Goal: Transaction & Acquisition: Download file/media

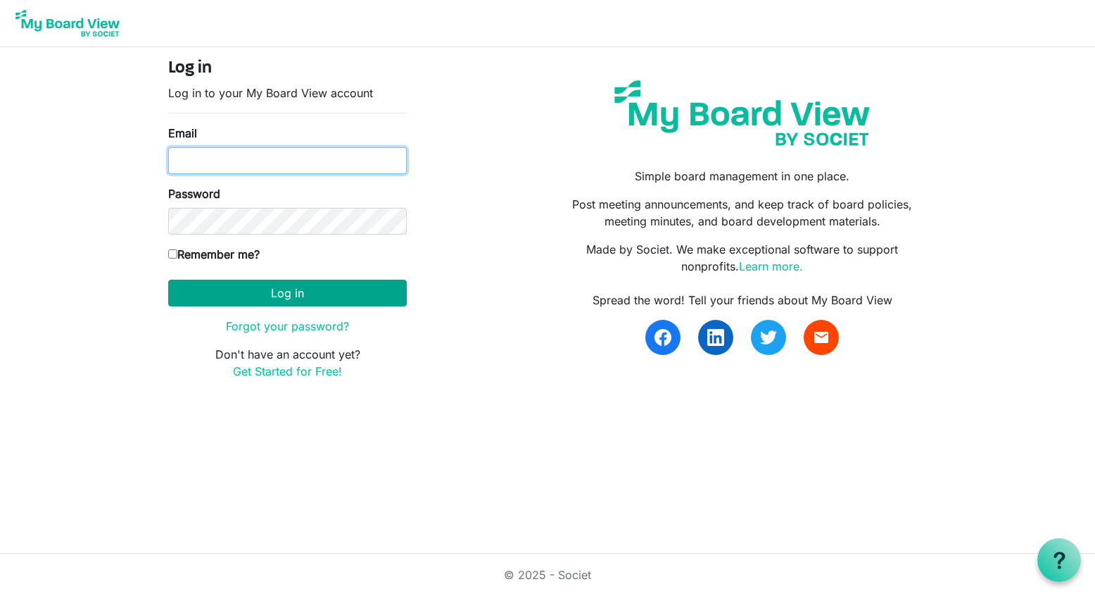
type input "mandertr@gmail.com"
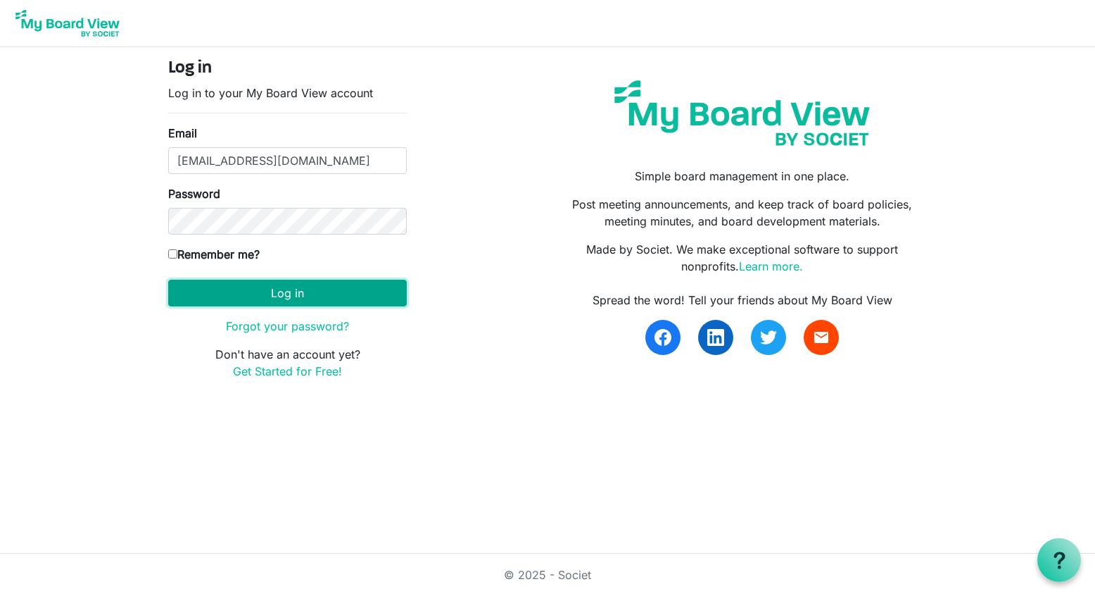
click at [301, 298] on button "Log in" at bounding box center [287, 292] width 239 height 27
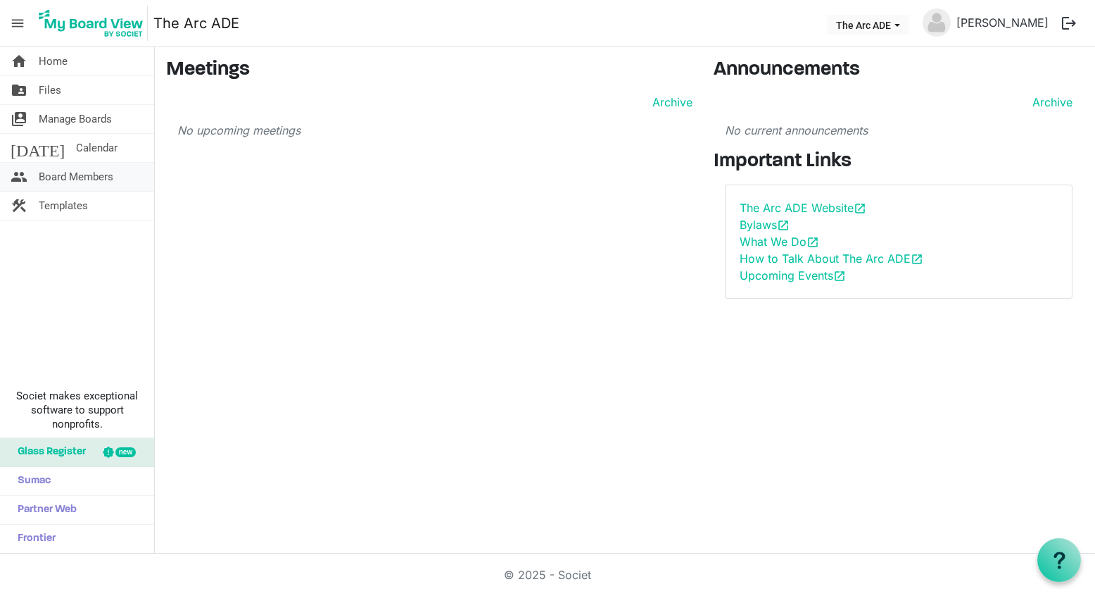
click at [71, 179] on span "Board Members" at bounding box center [76, 177] width 75 height 28
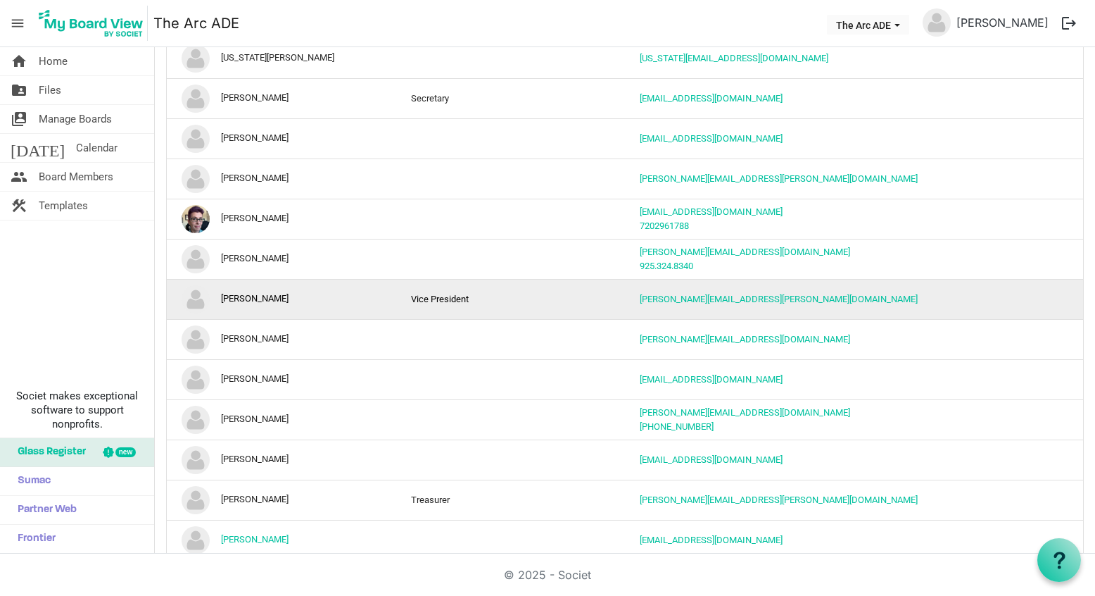
scroll to position [147, 0]
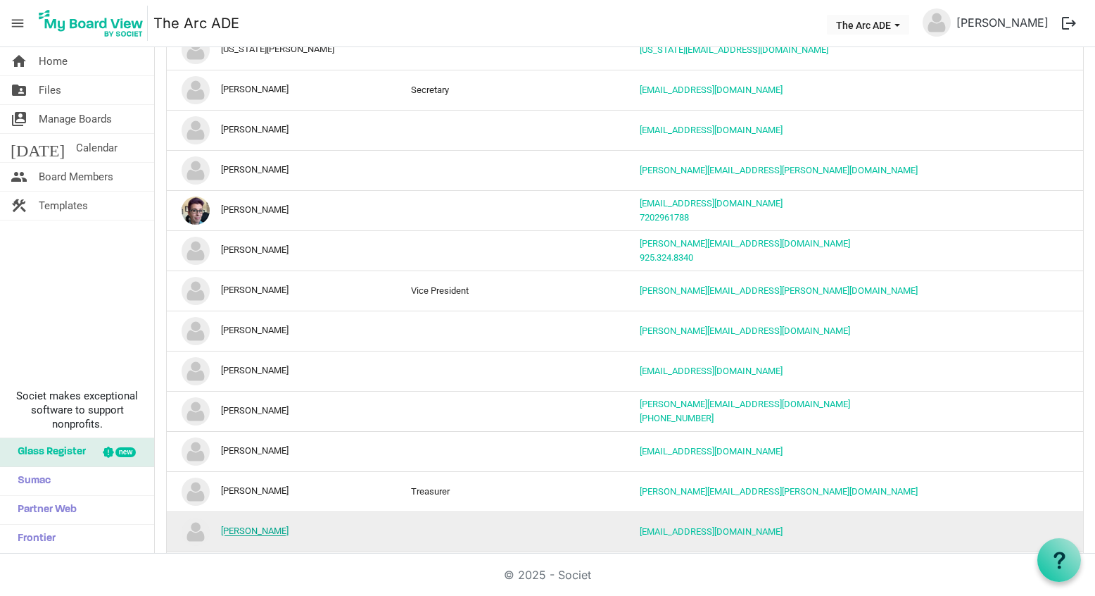
click at [259, 528] on link "[PERSON_NAME]" at bounding box center [255, 531] width 68 height 11
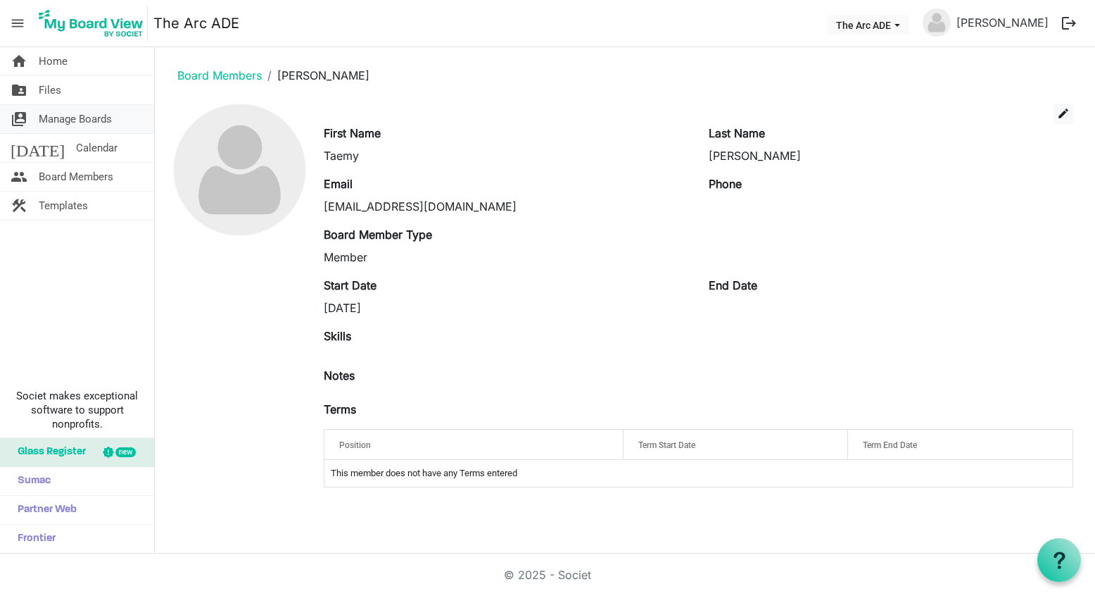
click at [87, 118] on span "Manage Boards" at bounding box center [75, 119] width 73 height 28
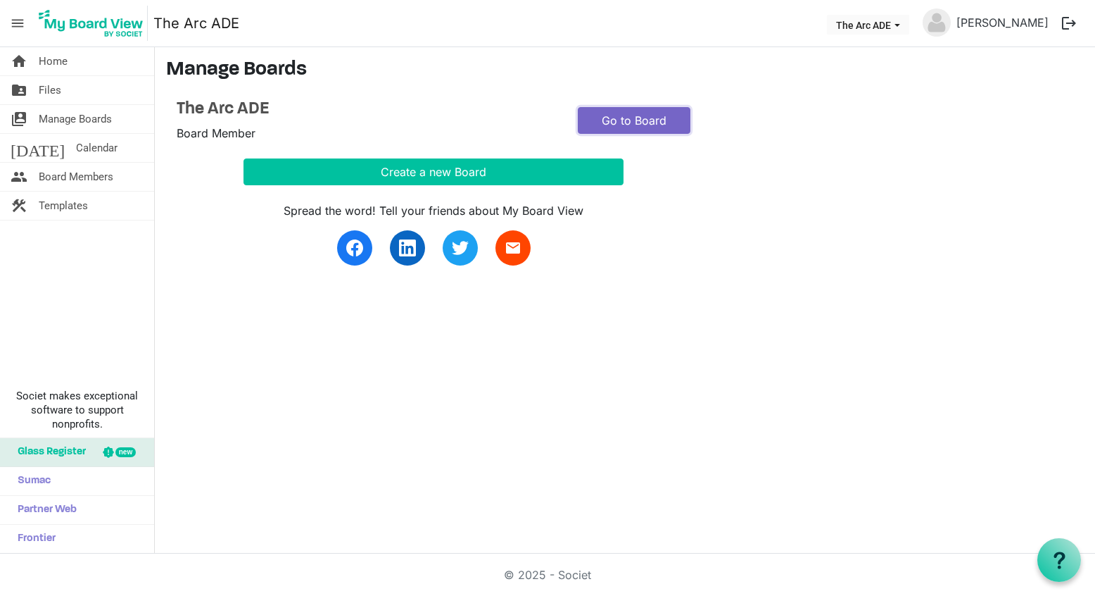
click at [634, 117] on link "Go to Board" at bounding box center [634, 120] width 113 height 27
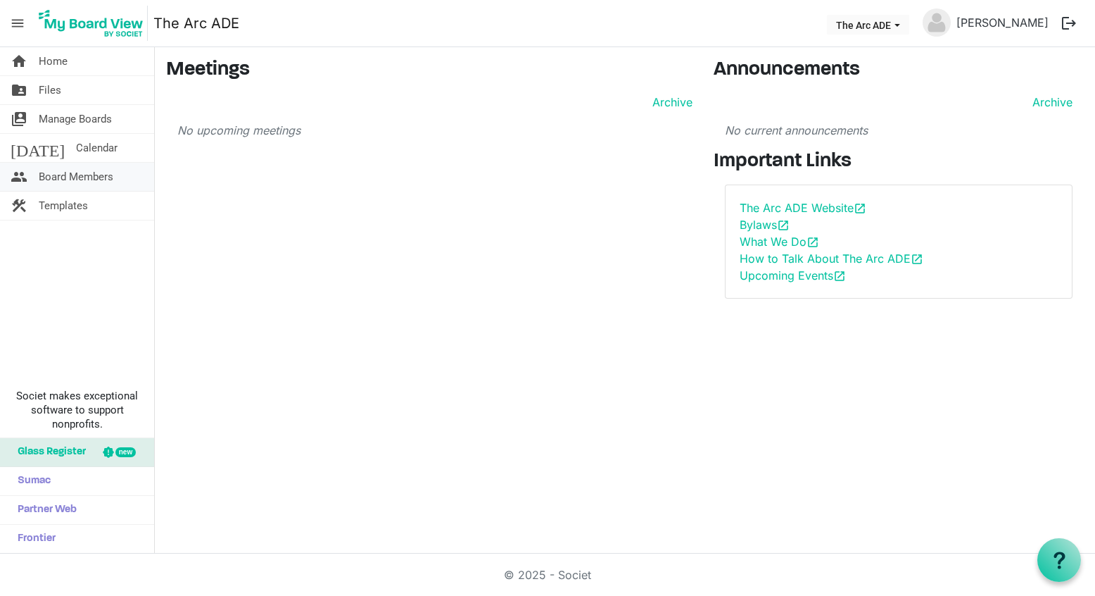
click at [56, 175] on span "Board Members" at bounding box center [76, 177] width 75 height 28
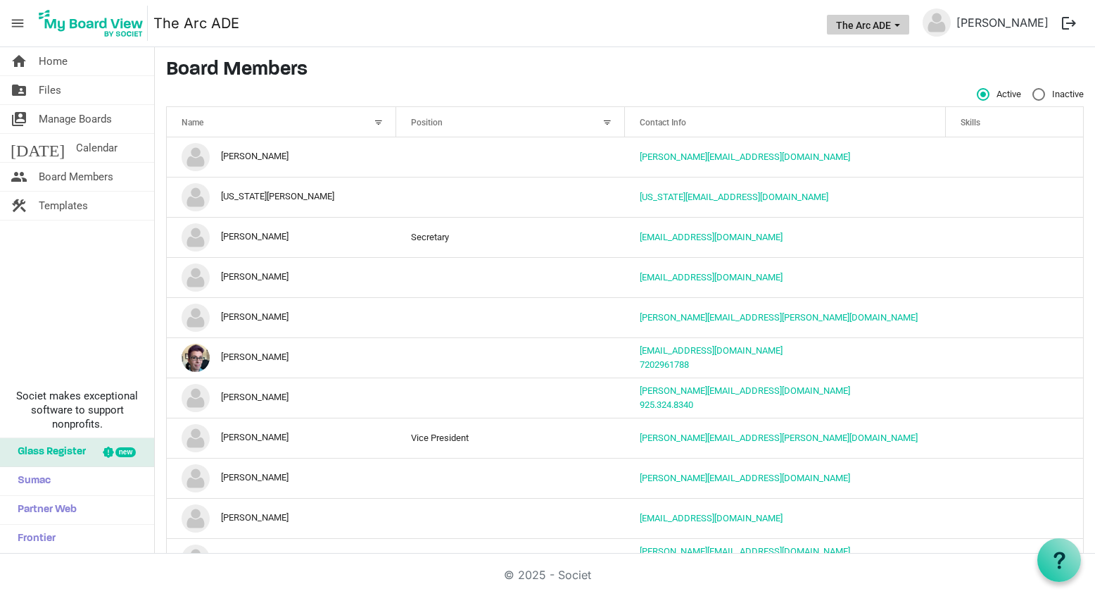
click at [843, 18] on button "The Arc ADE" at bounding box center [868, 25] width 82 height 20
click at [291, 23] on nav "menu The Arc ADE The Arc ADE Taemy Kim-Mander logout" at bounding box center [547, 23] width 1095 height 47
click at [46, 61] on span "Home" at bounding box center [53, 61] width 29 height 28
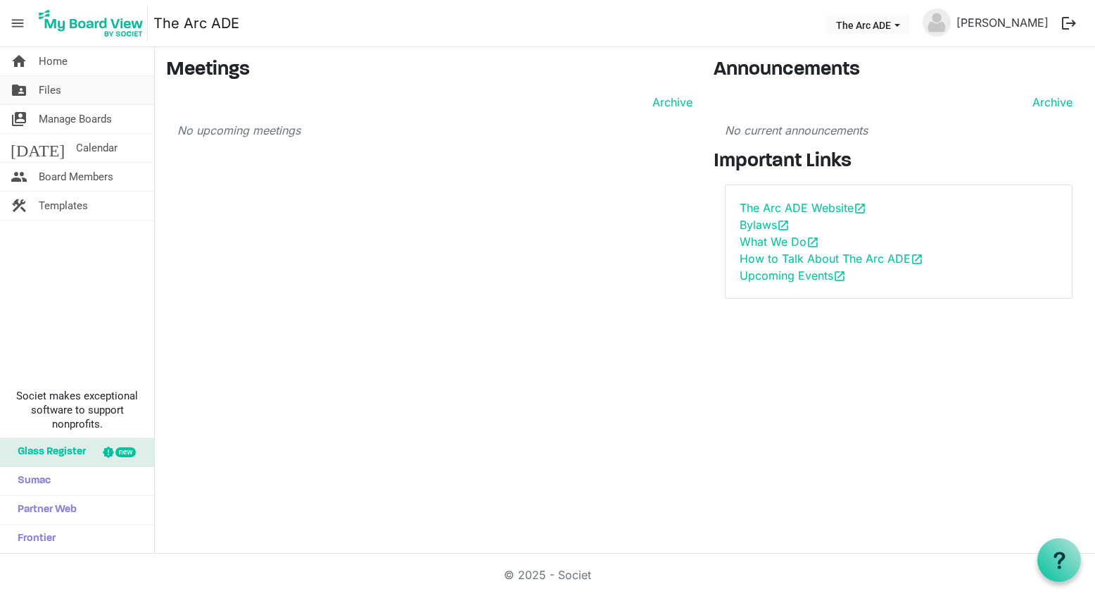
click at [50, 93] on span "Files" at bounding box center [50, 90] width 23 height 28
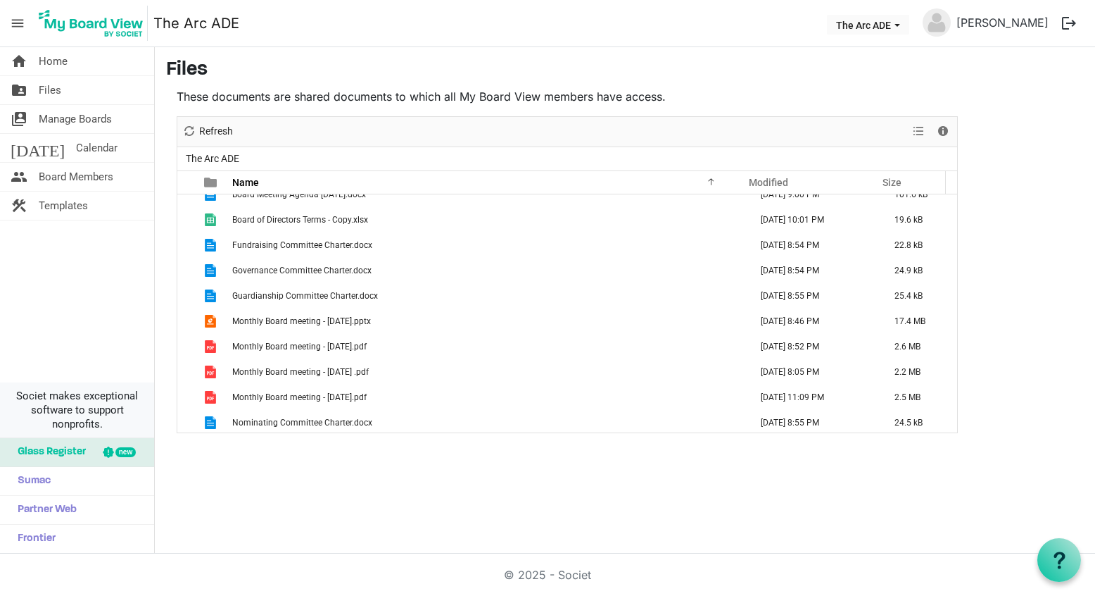
scroll to position [593, 0]
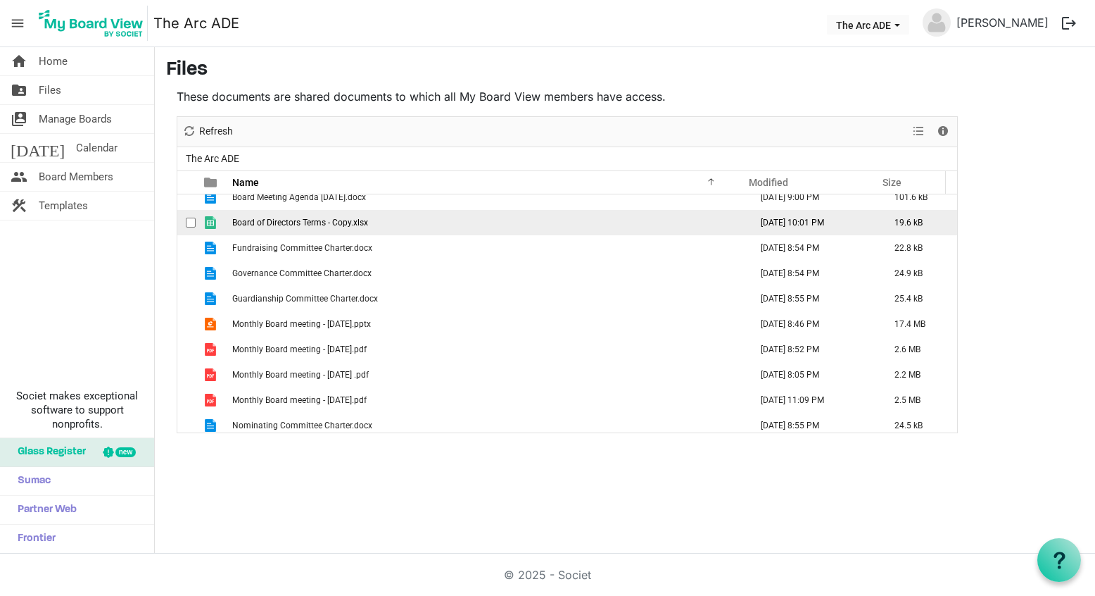
click at [313, 219] on span "Board of Directors Terms - Copy.xlsx" at bounding box center [300, 223] width 136 height 10
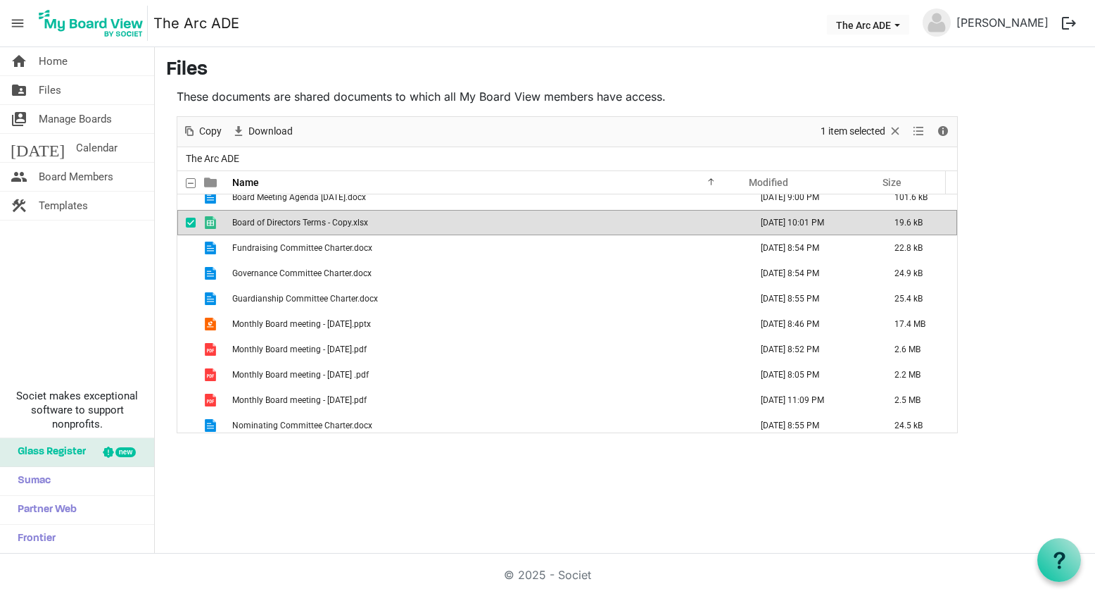
click at [313, 219] on span "Board of Directors Terms - Copy.xlsx" at bounding box center [300, 223] width 136 height 10
